Goal: Book appointment/travel/reservation

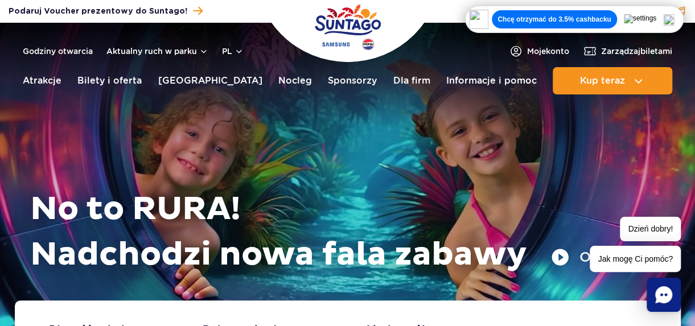
click at [679, 16] on div "Chcę otrzymać do 3.5% cashbacku" at bounding box center [574, 19] width 210 height 19
click at [674, 18] on img at bounding box center [668, 19] width 11 height 11
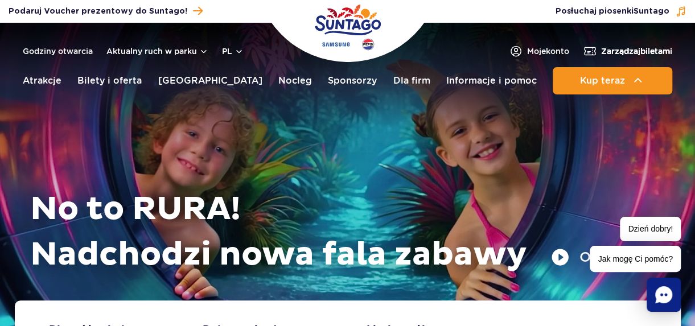
click at [638, 53] on span "Zarządzaj biletami" at bounding box center [636, 51] width 71 height 11
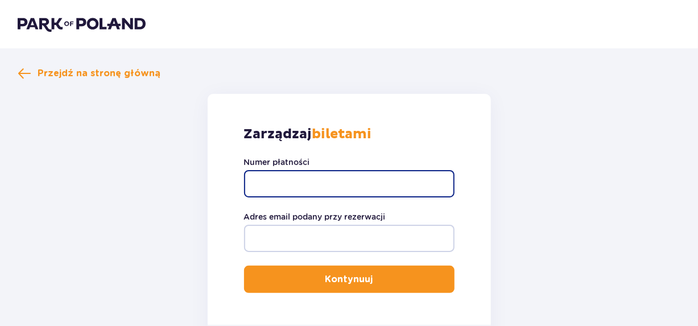
click at [363, 189] on input "Numer płatności" at bounding box center [349, 183] width 210 height 27
type input "TR-VRC-JB32R2X"
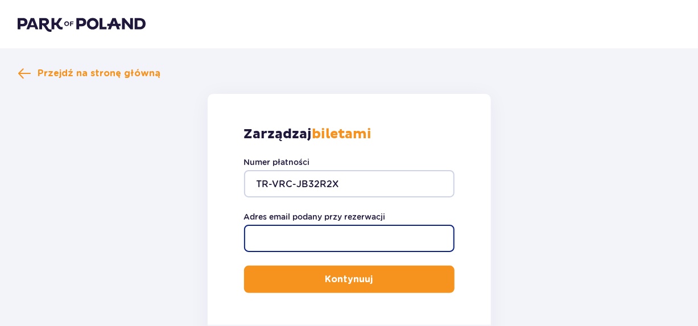
click at [367, 231] on input "Adres email podany przy rezerwacji" at bounding box center [349, 238] width 210 height 27
type input "kubamxxx10@gmail.com"
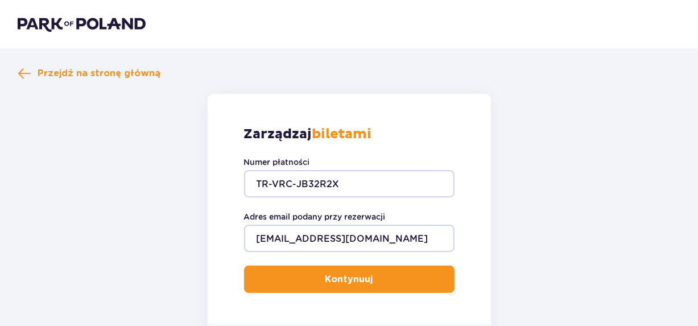
click at [363, 278] on p "Kontynuuj" at bounding box center [349, 279] width 48 height 13
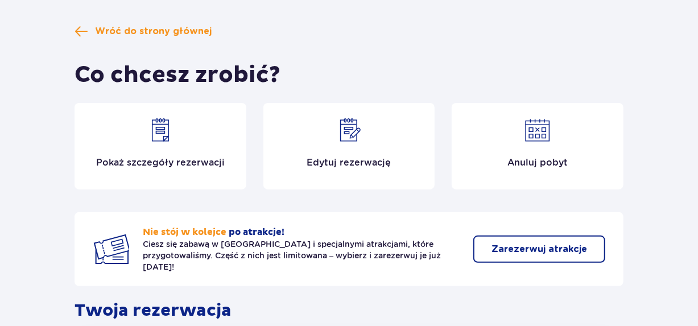
scroll to position [57, 0]
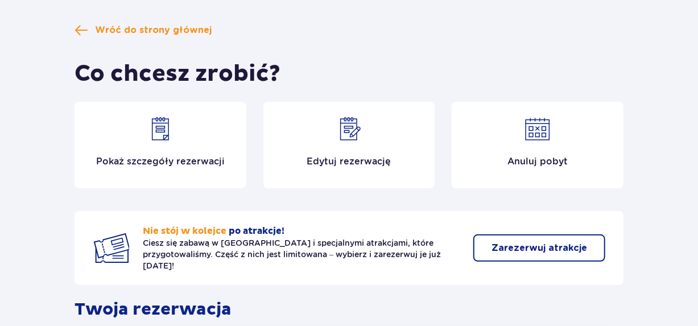
click at [349, 156] on p "Edytuj rezerwację" at bounding box center [349, 161] width 84 height 13
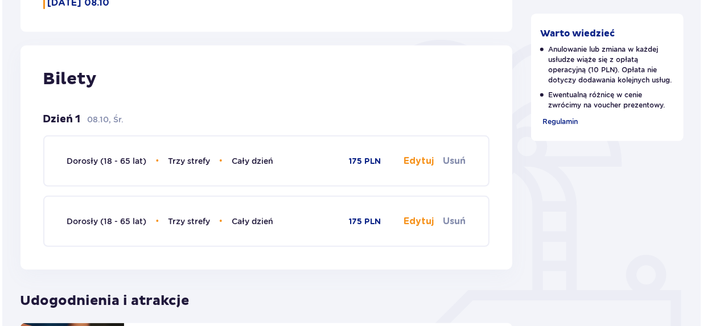
scroll to position [228, 0]
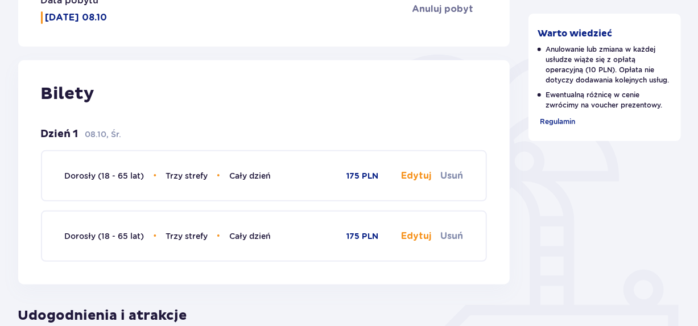
click at [422, 177] on button "Edytuj" at bounding box center [416, 176] width 30 height 13
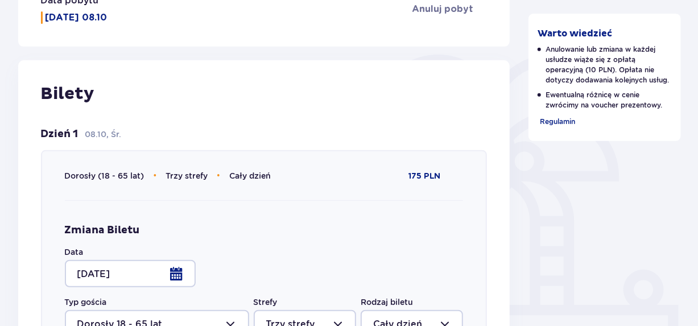
click at [179, 278] on div at bounding box center [130, 273] width 131 height 27
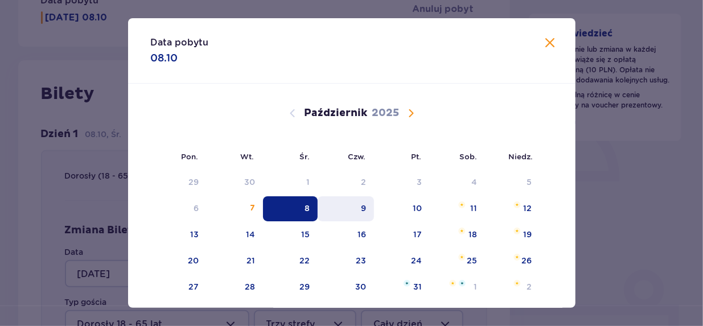
click at [341, 204] on div "9" at bounding box center [345, 208] width 56 height 25
type input "09.10.25"
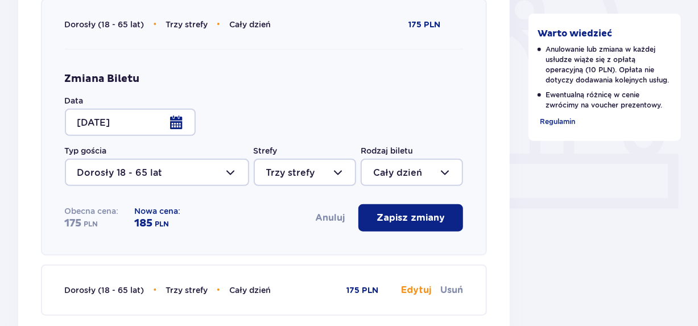
scroll to position [455, 0]
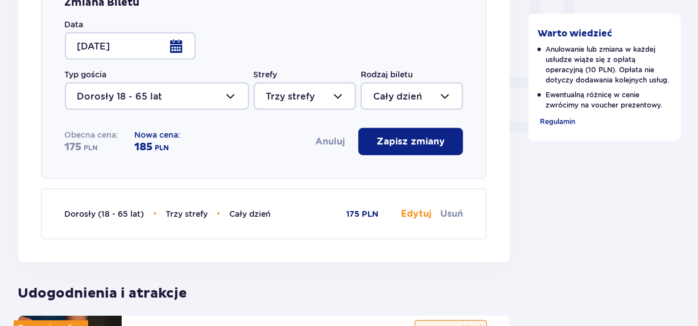
click at [300, 220] on div "Dorosły (18 - 65 lat) • Trzy strefy • Cały dzień" at bounding box center [194, 214] width 259 height 13
drag, startPoint x: 417, startPoint y: 144, endPoint x: 485, endPoint y: 175, distance: 74.6
click at [485, 175] on div "Dorosły (18 - 65 lat) • Trzy strefy • Cały dzień 175 PLN Zmiana Biletu Data 09.…" at bounding box center [264, 51] width 447 height 257
click at [399, 147] on p "Zapisz zmiany" at bounding box center [411, 141] width 68 height 13
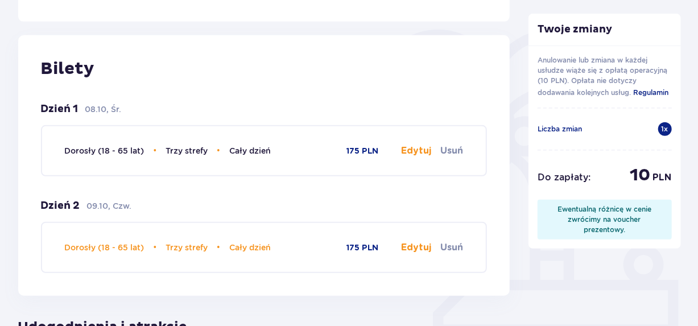
scroll to position [223, 0]
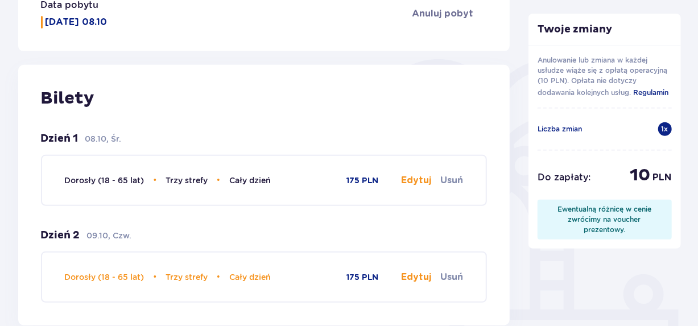
click at [420, 277] on button "Edytuj" at bounding box center [416, 277] width 30 height 13
click at [424, 175] on button "Edytuj" at bounding box center [416, 180] width 30 height 13
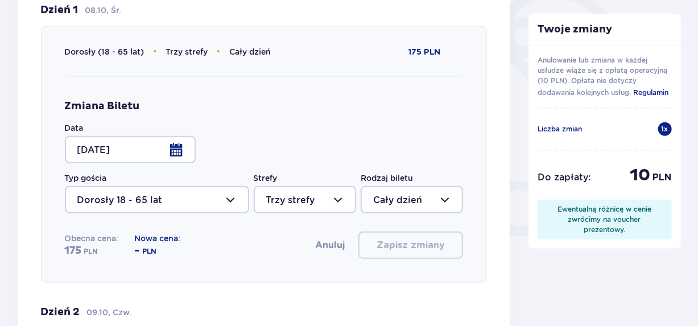
scroll to position [394, 0]
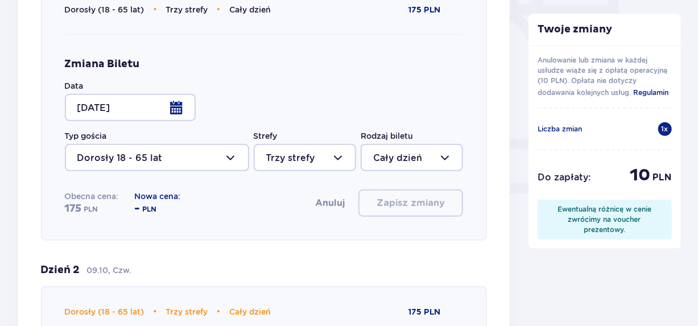
click at [178, 103] on div at bounding box center [130, 107] width 131 height 27
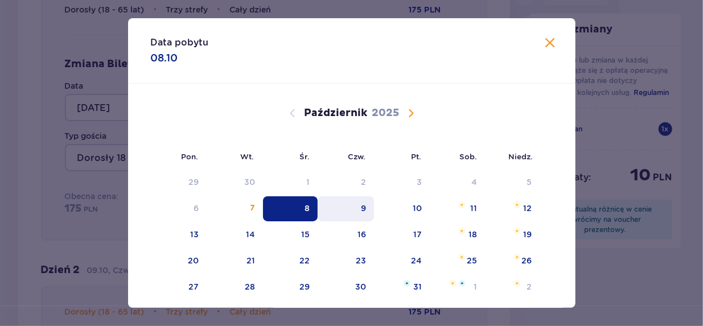
click at [343, 208] on div "9" at bounding box center [345, 208] width 56 height 25
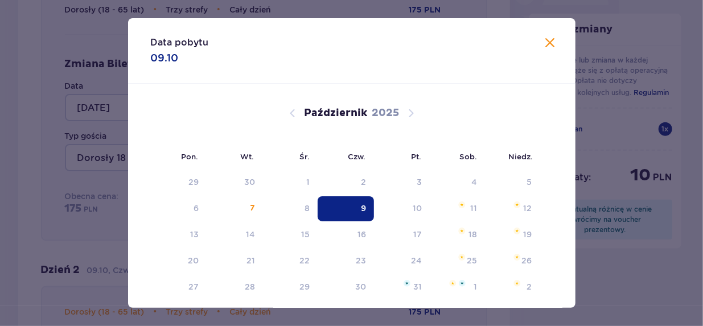
type input "09.10.25"
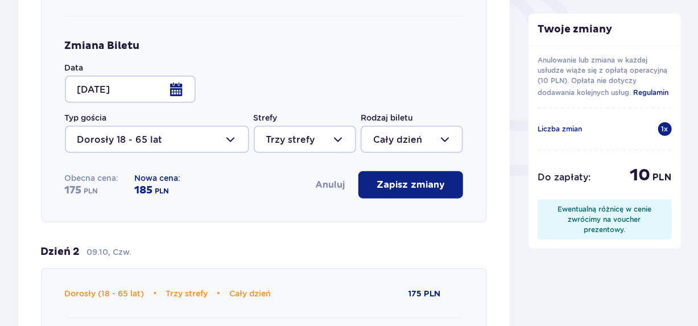
scroll to position [451, 0]
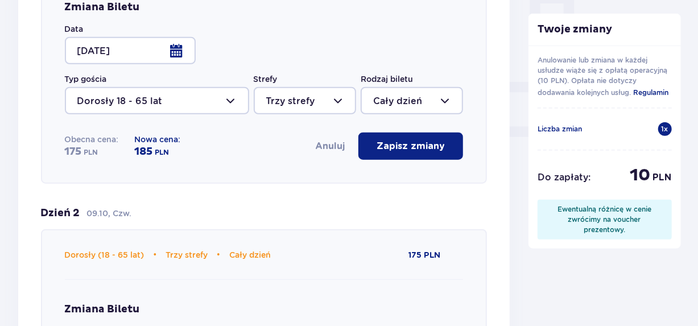
click at [414, 139] on button "Zapisz zmiany" at bounding box center [410, 146] width 105 height 27
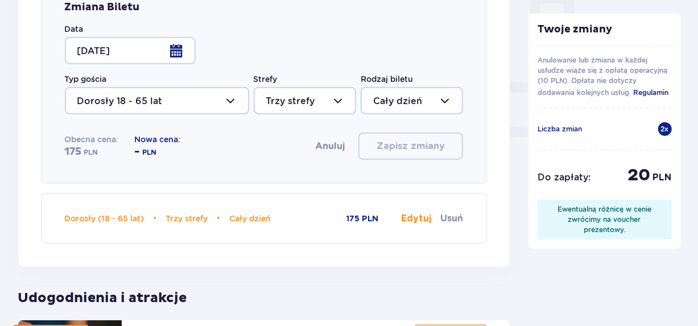
click at [531, 276] on div "Twoje zmiany Anulowanie lub zmiana w każdej usłudze wiąże się z opłatą operacyj…" at bounding box center [604, 184] width 171 height 1029
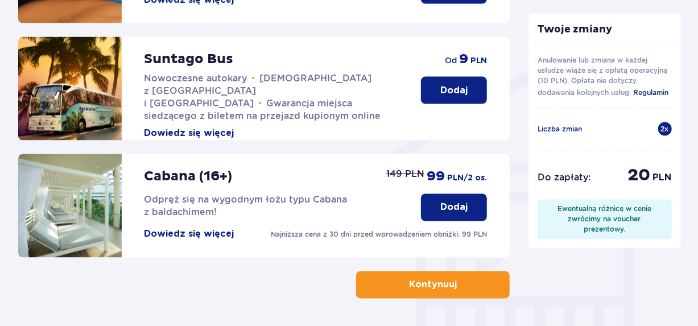
scroll to position [893, 0]
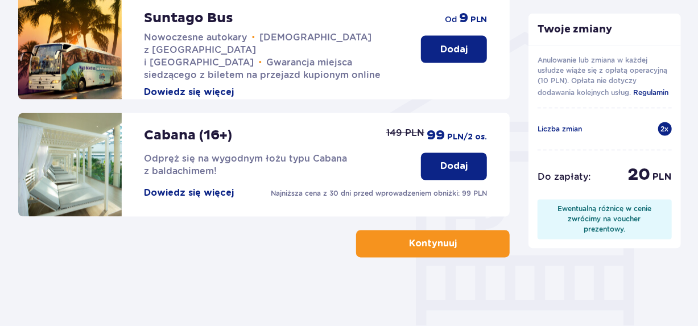
click at [432, 249] on p "Kontynuuj" at bounding box center [433, 244] width 48 height 13
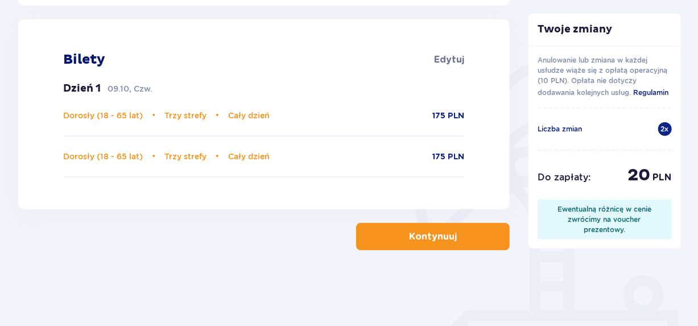
scroll to position [221, 0]
click at [457, 250] on button "Kontynuuj" at bounding box center [433, 237] width 154 height 27
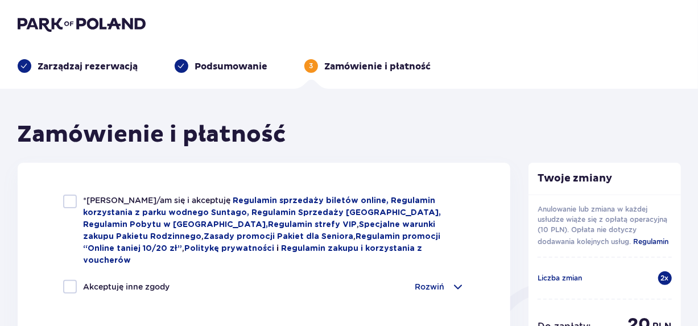
click at [75, 200] on div at bounding box center [70, 202] width 14 height 14
checkbox input "true"
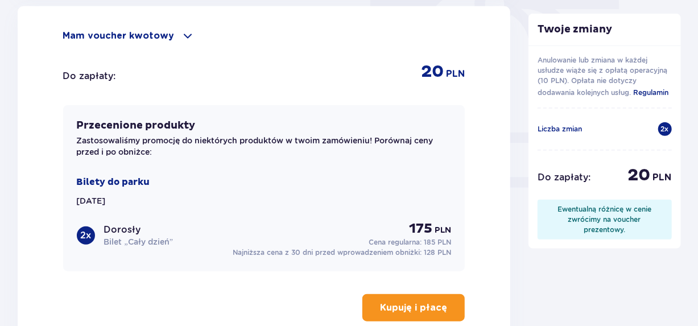
scroll to position [398, 0]
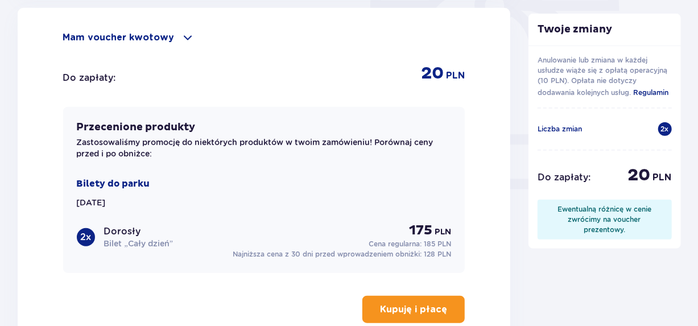
click at [419, 303] on p "Kupuję i płacę" at bounding box center [413, 309] width 67 height 13
